Goal: Understand process/instructions

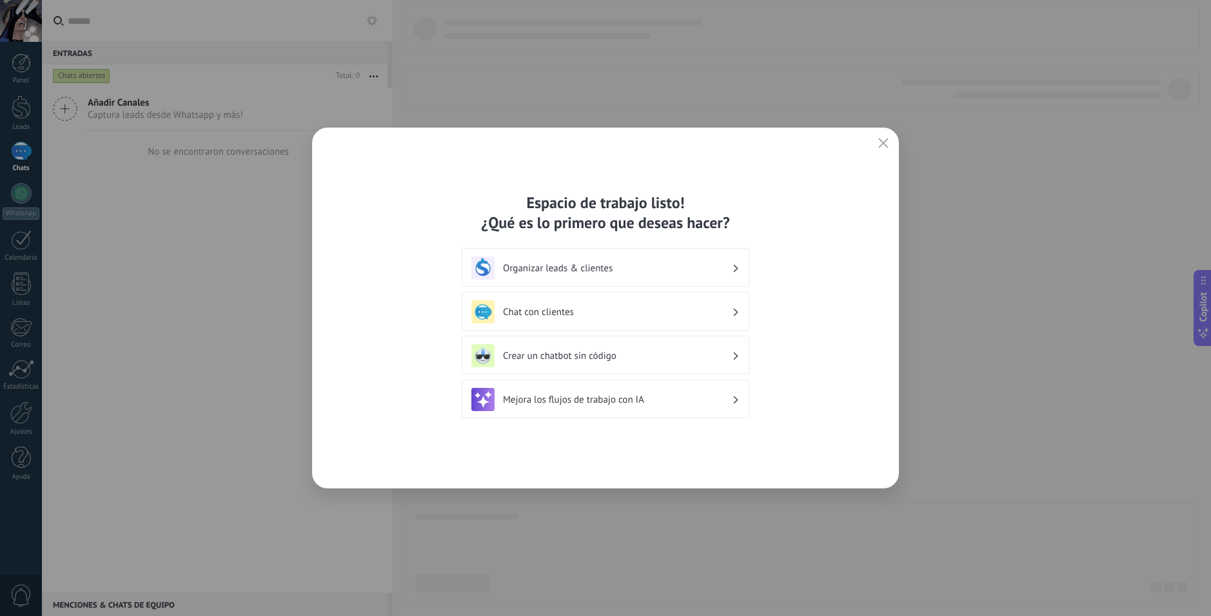
click at [677, 264] on h3 "Organizar leads & clientes" at bounding box center [617, 268] width 229 height 12
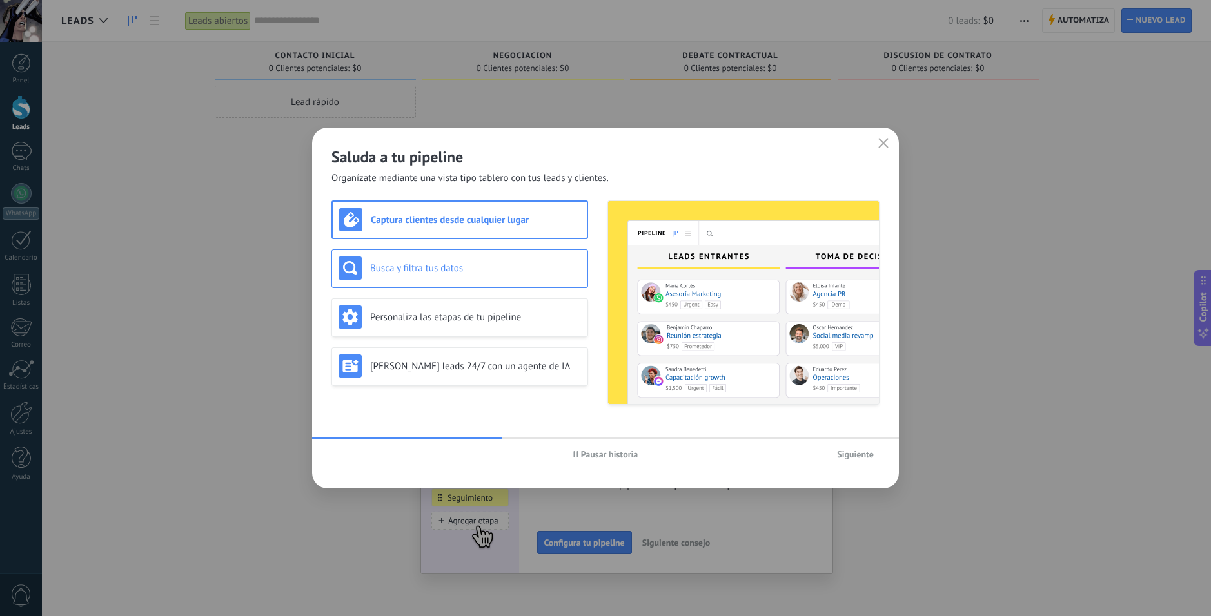
click at [511, 265] on h3 "Busca y filtra tus datos" at bounding box center [475, 268] width 211 height 12
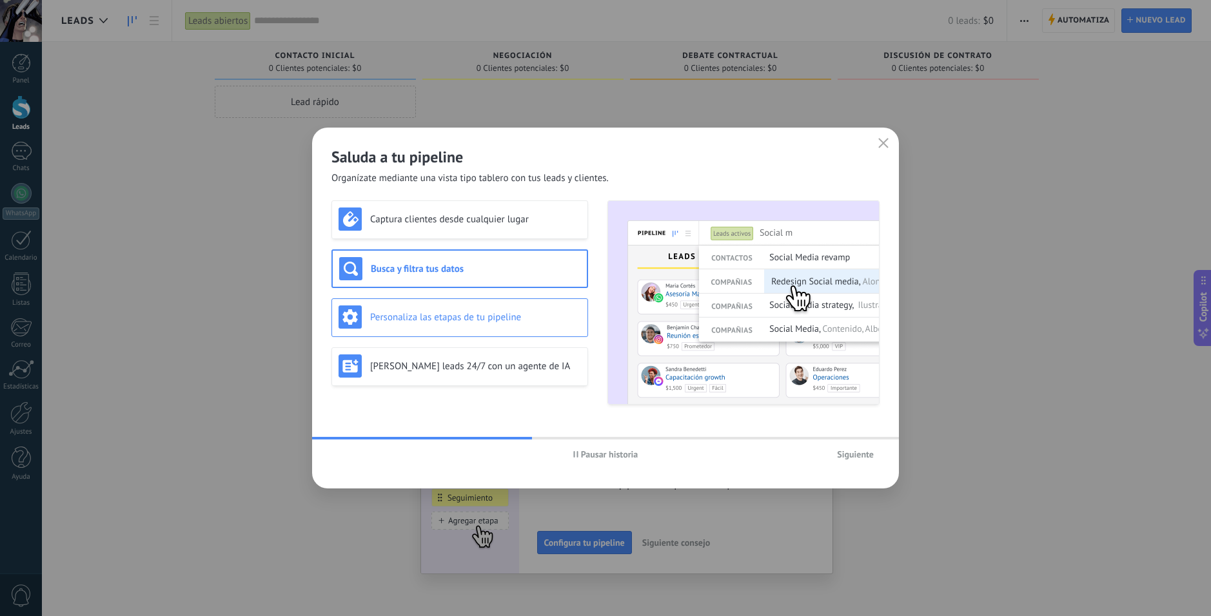
click at [506, 308] on div "Personaliza las etapas de tu pipeline" at bounding box center [460, 317] width 242 height 23
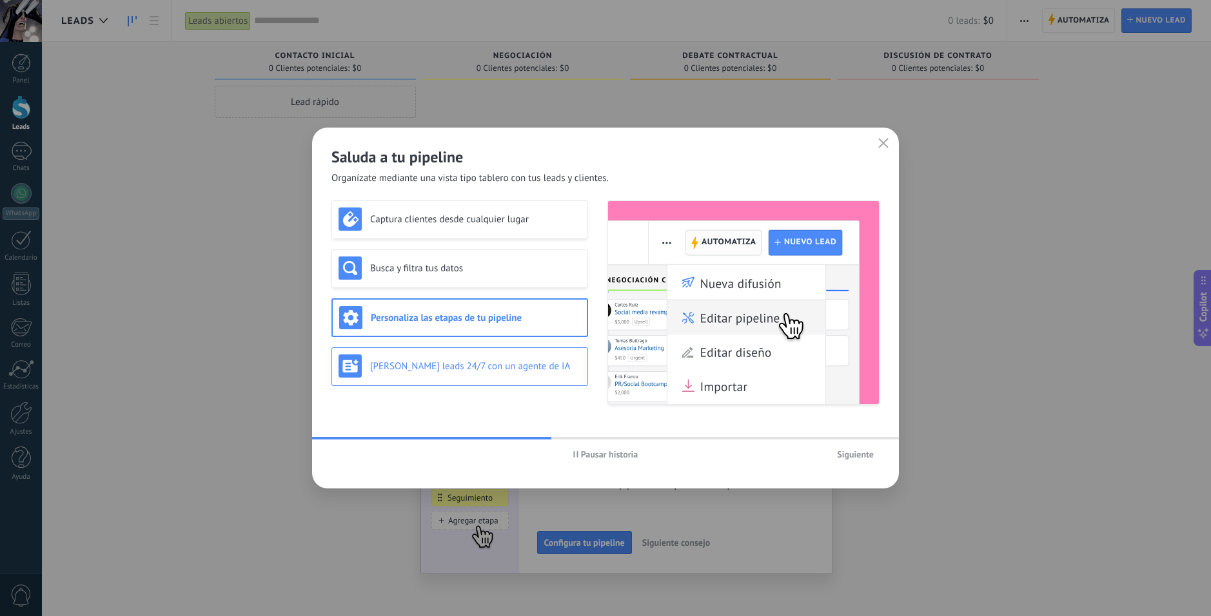
click at [485, 364] on h3 "[PERSON_NAME] leads 24/7 con un agente de IA" at bounding box center [475, 366] width 211 height 12
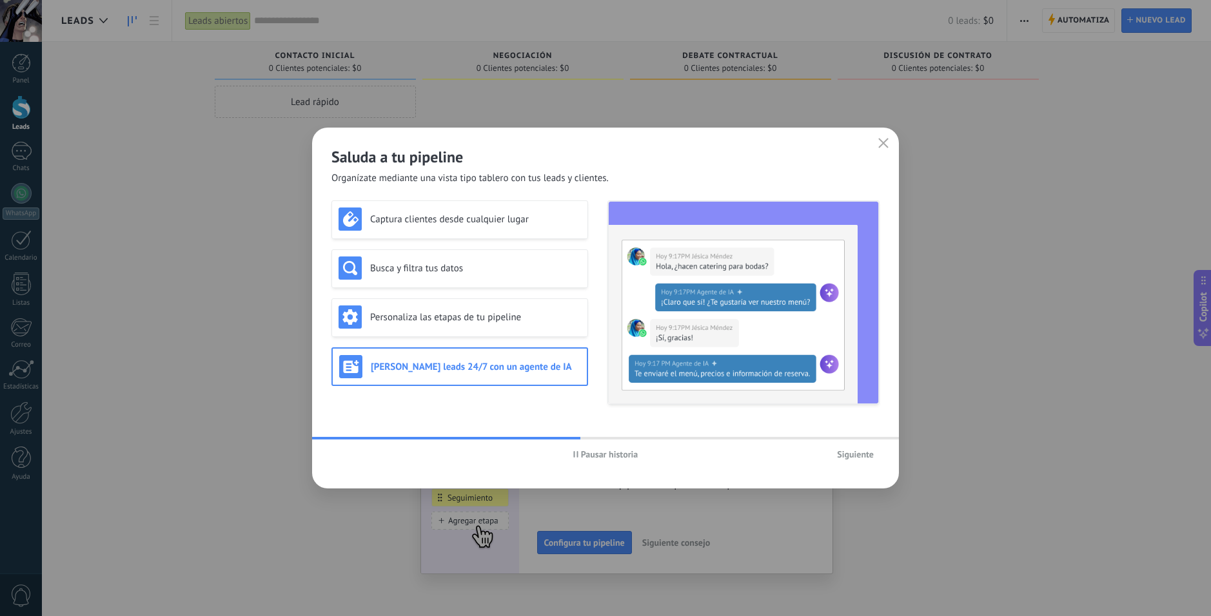
click at [851, 462] on button "Siguiente" at bounding box center [855, 454] width 48 height 19
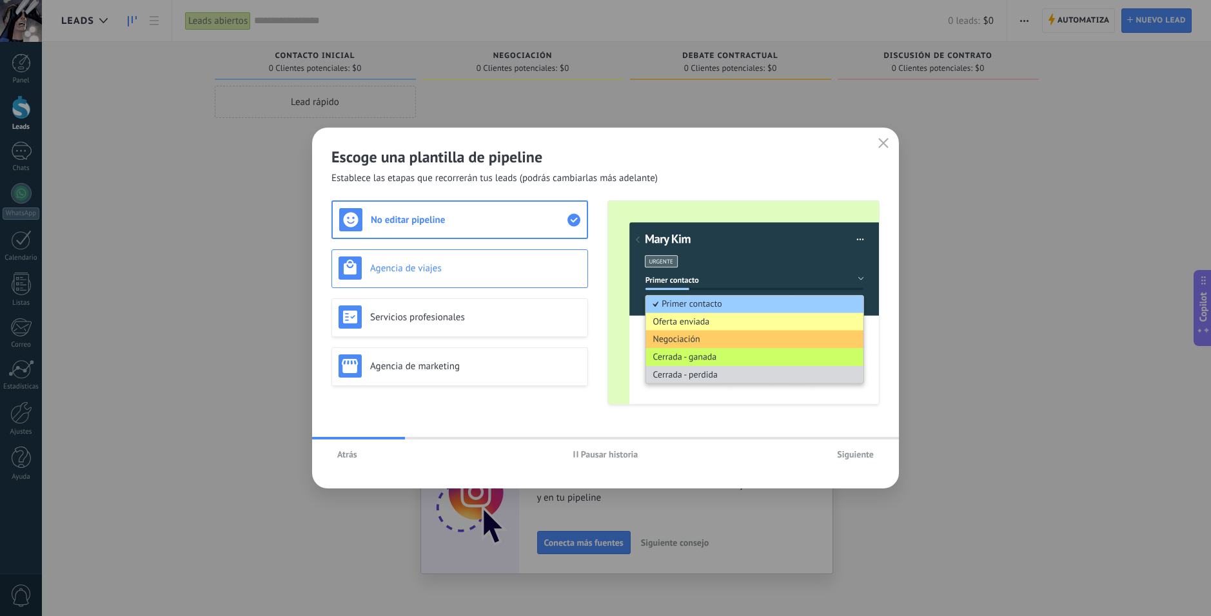
click at [511, 273] on h3 "Agencia de viajes" at bounding box center [475, 268] width 211 height 12
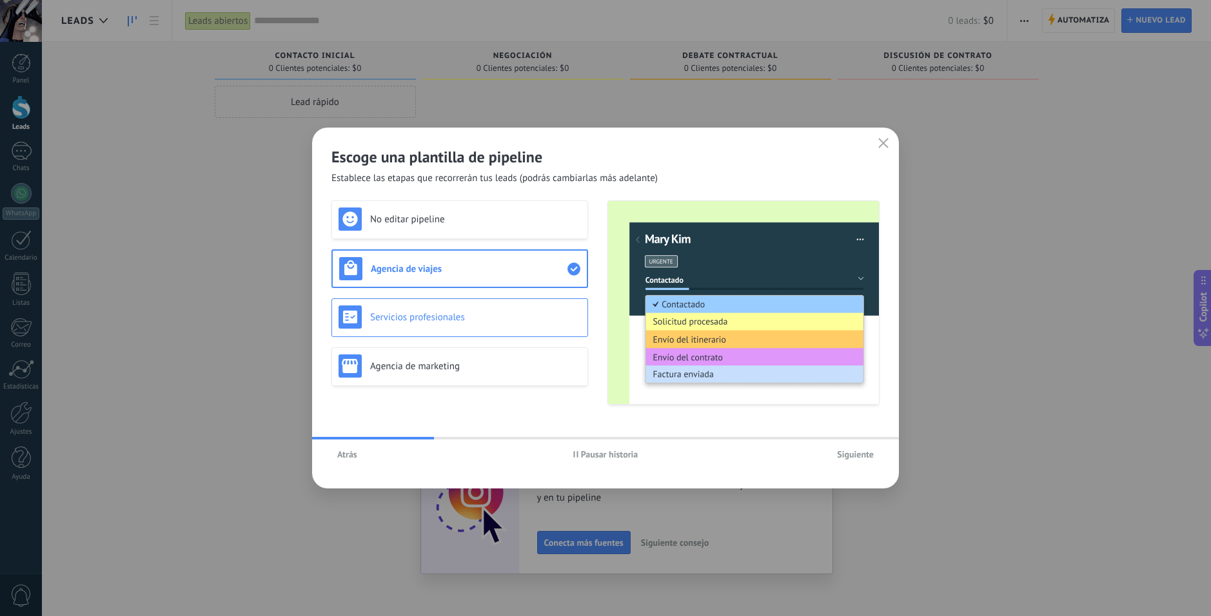
click at [469, 324] on div "Servicios profesionales" at bounding box center [460, 317] width 242 height 23
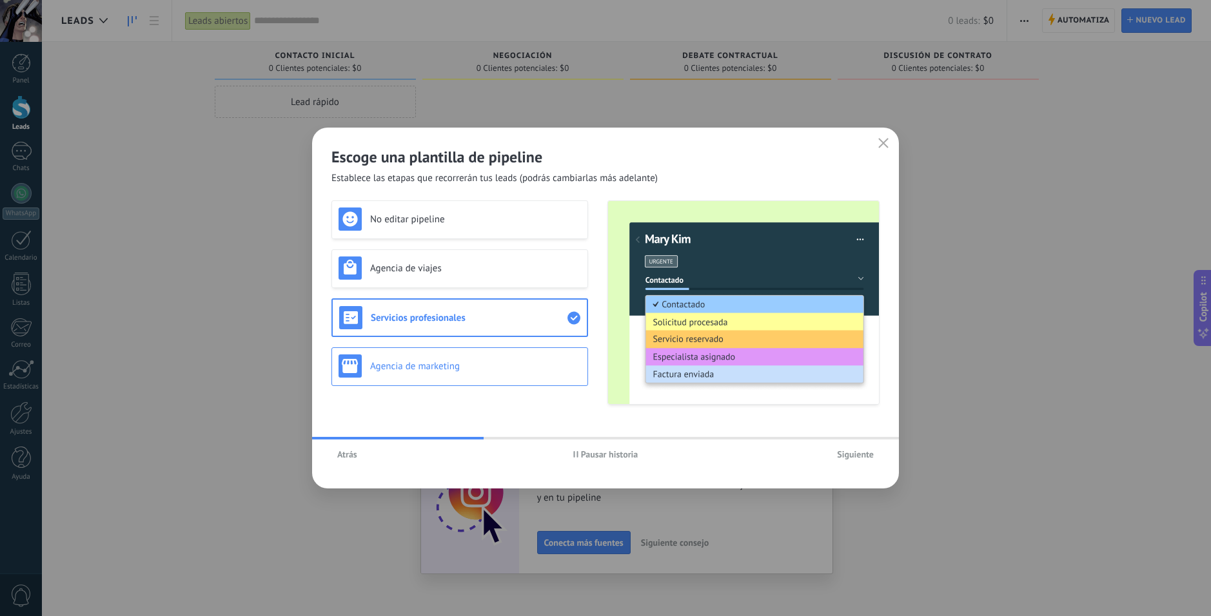
click at [452, 368] on h3 "Agencia de marketing" at bounding box center [475, 366] width 211 height 12
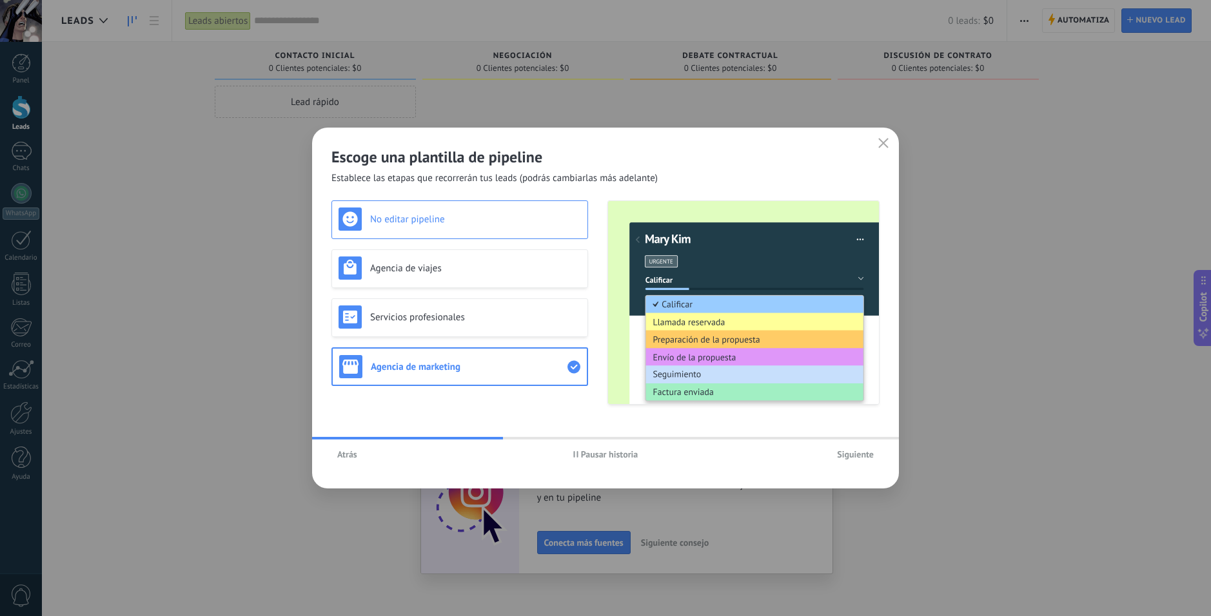
click at [471, 222] on h3 "No editar pipeline" at bounding box center [475, 219] width 211 height 12
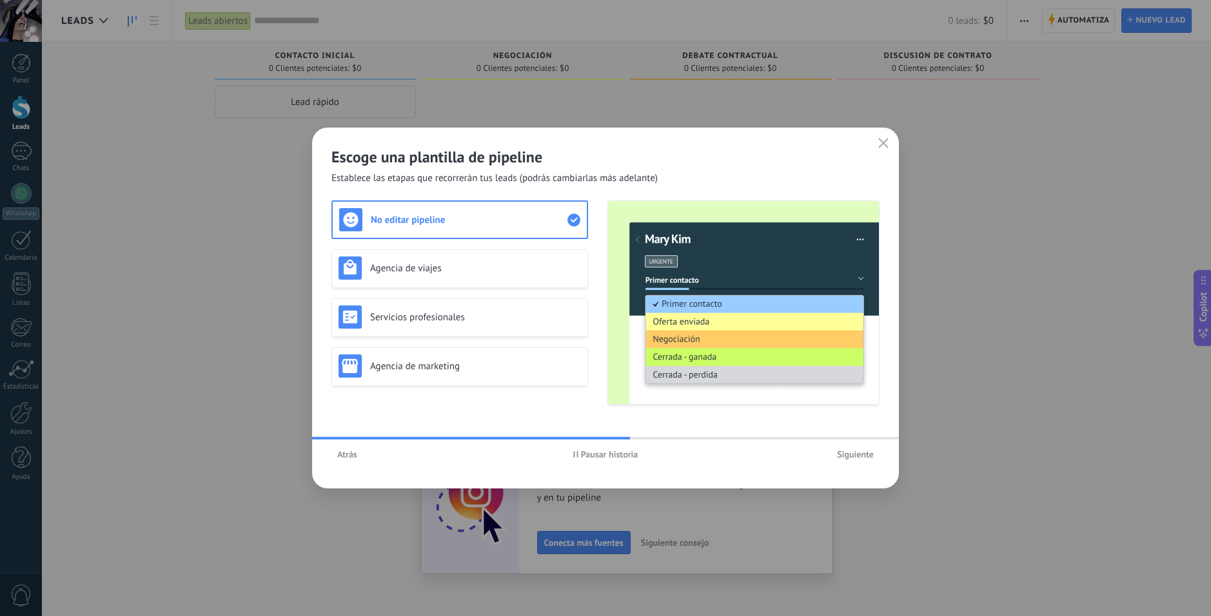
click at [853, 459] on span "Siguiente" at bounding box center [855, 454] width 37 height 9
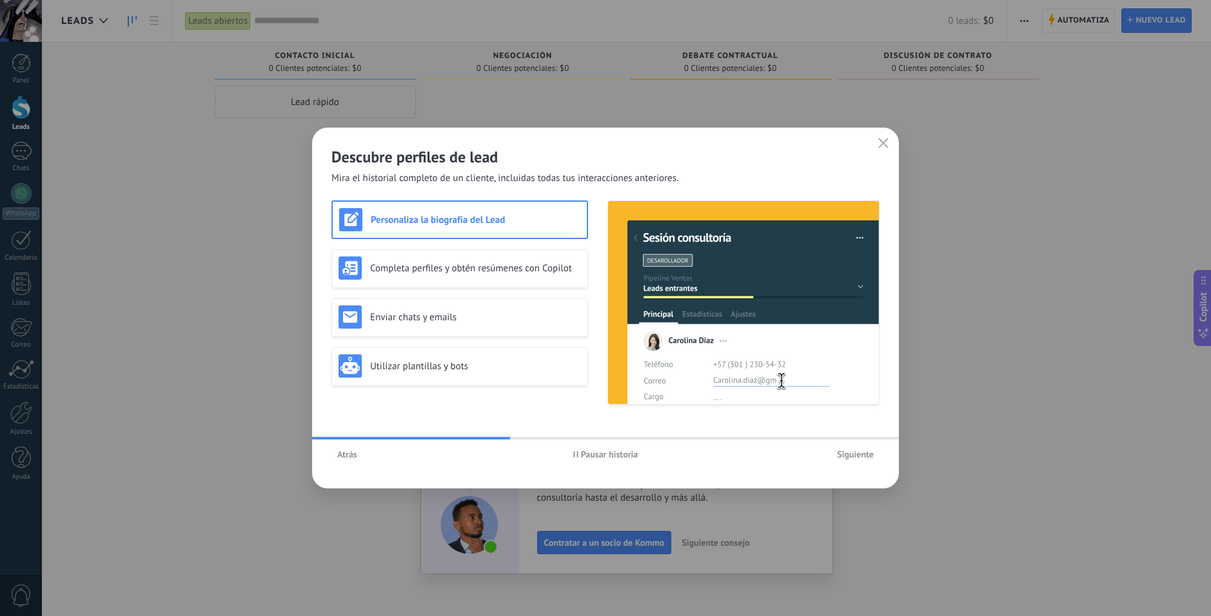
click at [863, 464] on div "Atrás Pausar historia Siguiente" at bounding box center [605, 455] width 587 height 30
click at [861, 460] on button "Siguiente" at bounding box center [855, 454] width 48 height 19
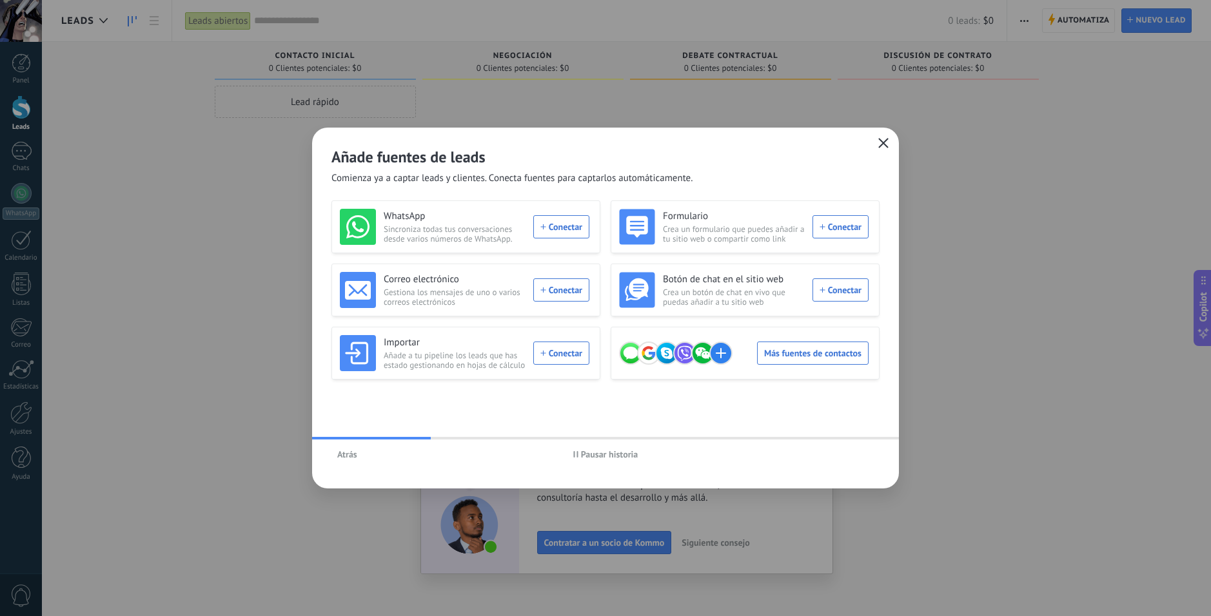
click at [881, 144] on icon "button" at bounding box center [883, 143] width 10 height 10
